Goal: Transaction & Acquisition: Purchase product/service

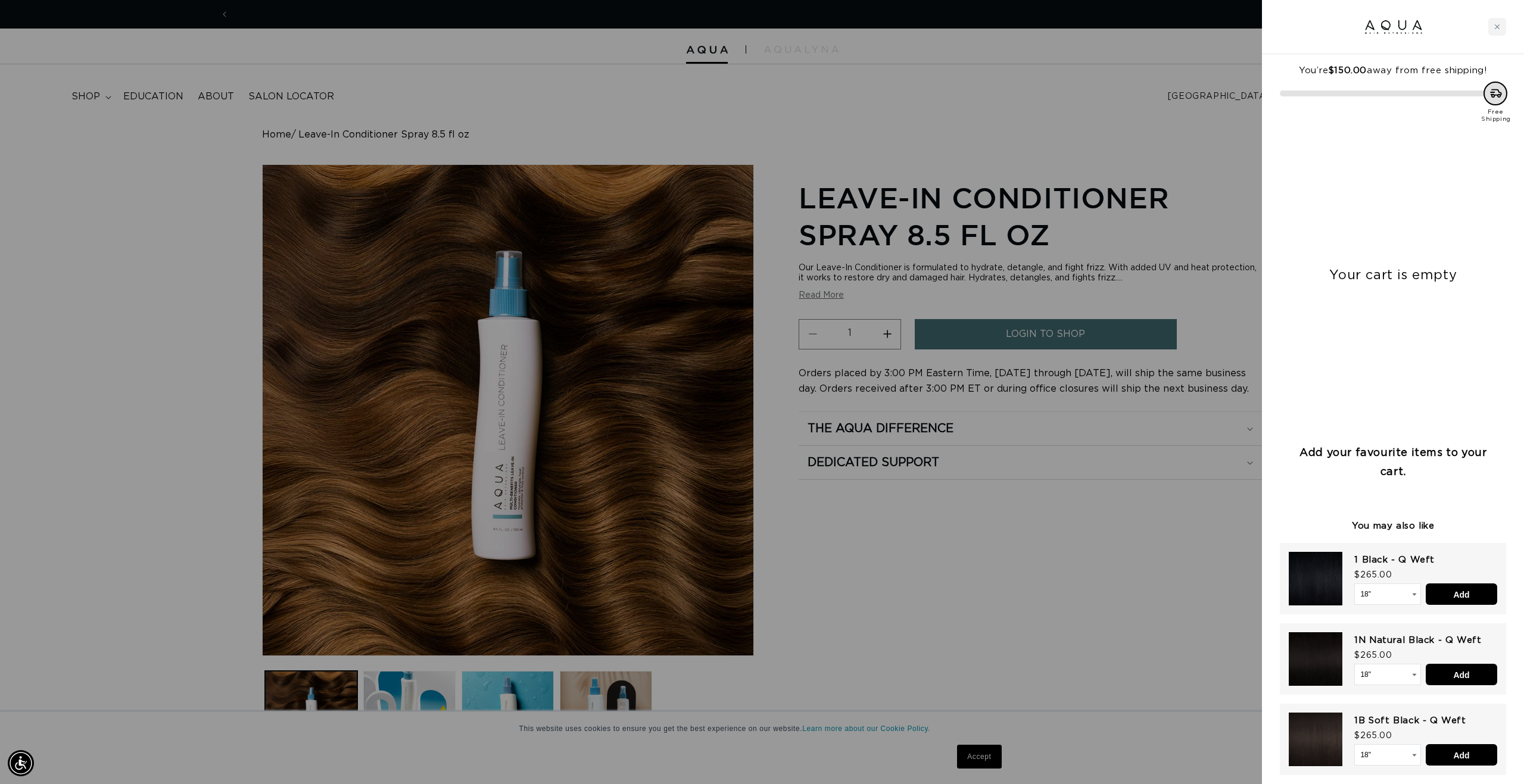
scroll to position [0, 2118]
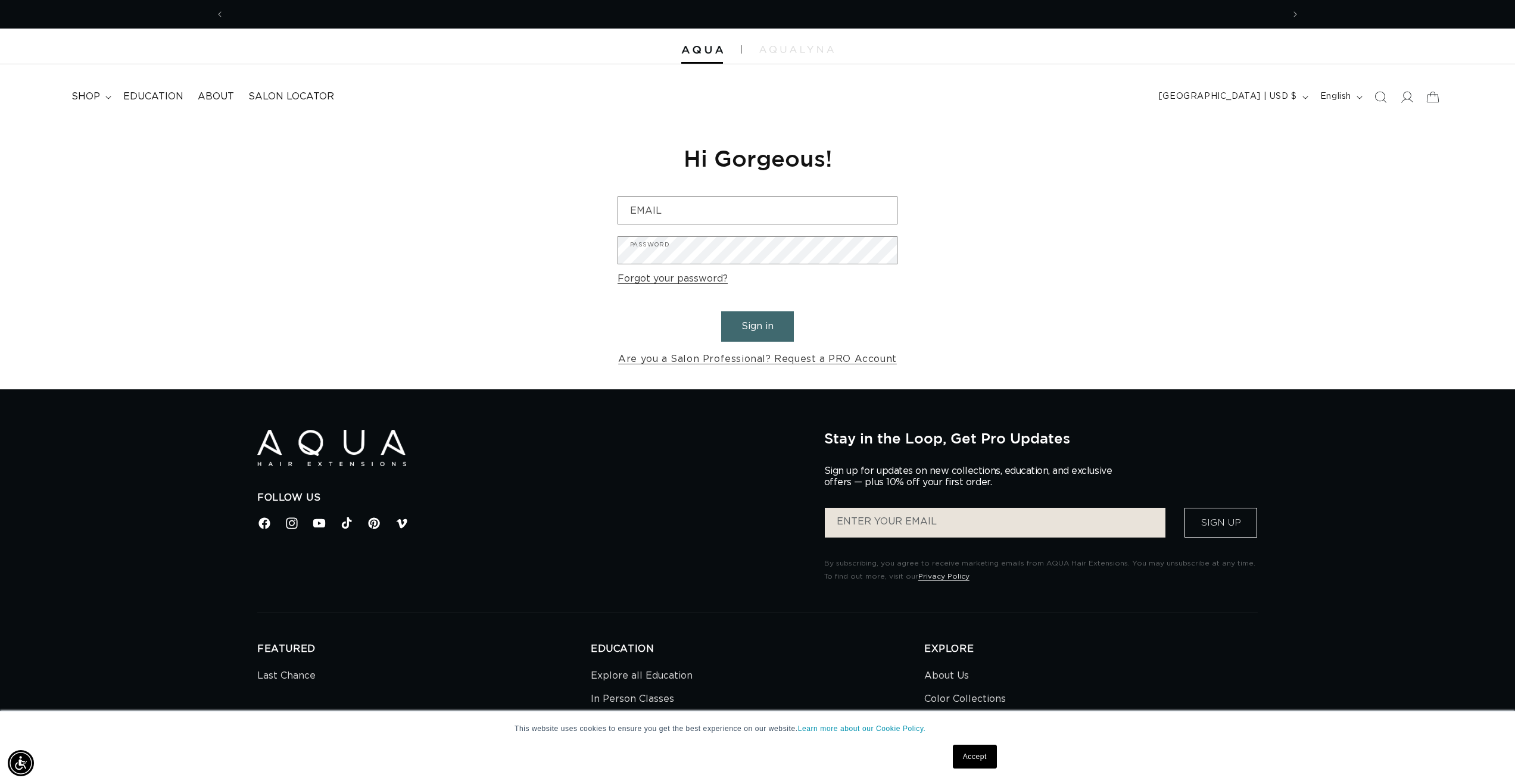
scroll to position [0, 2117]
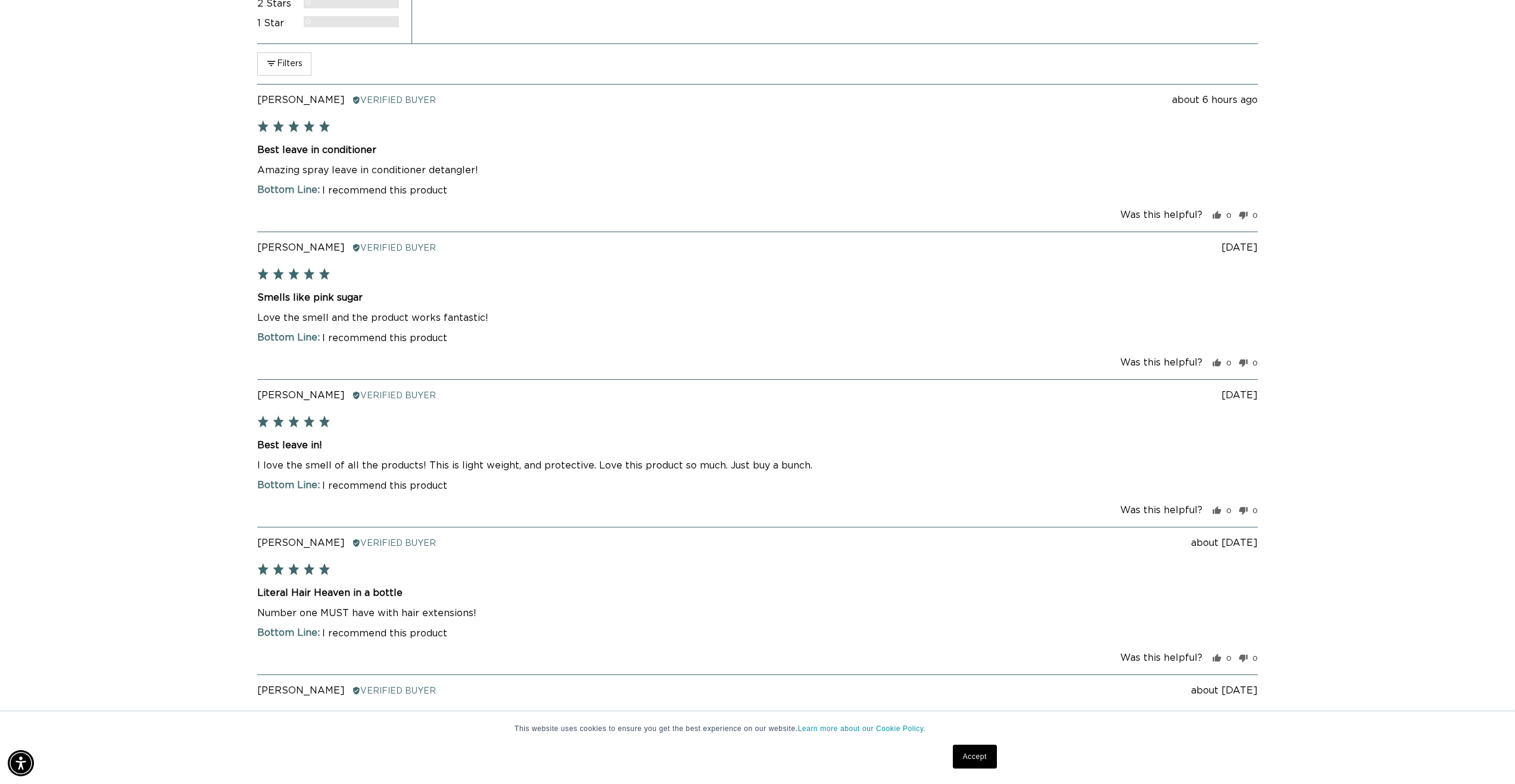
scroll to position [0, 2117]
